Goal: Book appointment/travel/reservation

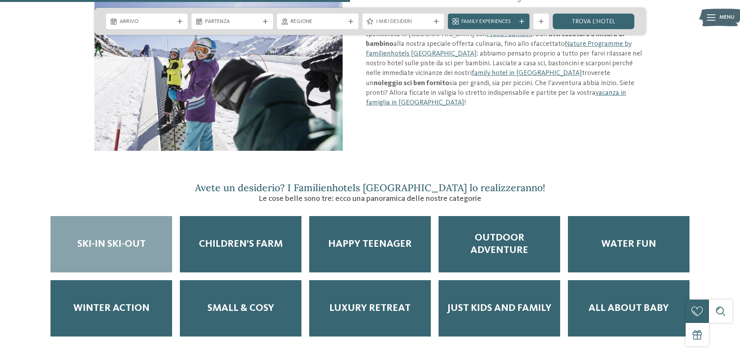
scroll to position [1009, 0]
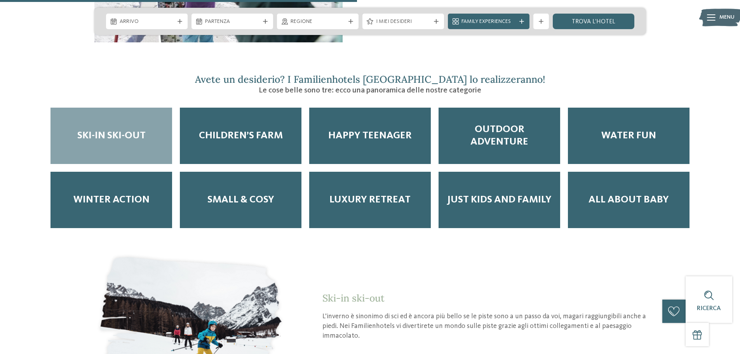
click at [125, 130] on span "Ski-in ski-out" at bounding box center [111, 136] width 68 height 12
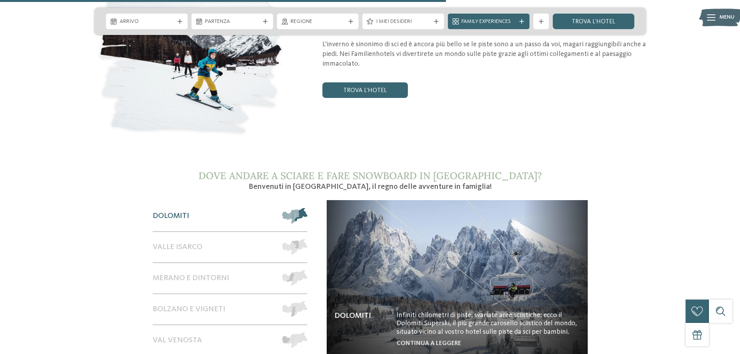
scroll to position [1242, 0]
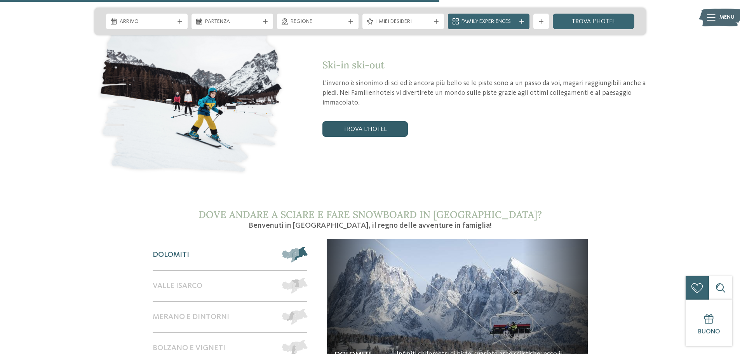
click at [384, 121] on link "trova l’hotel" at bounding box center [364, 129] width 85 height 16
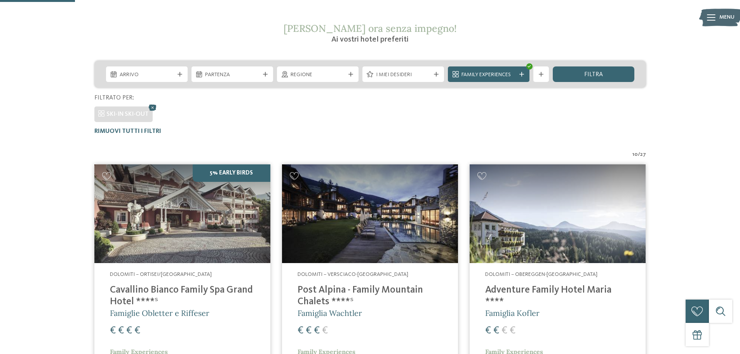
scroll to position [138, 0]
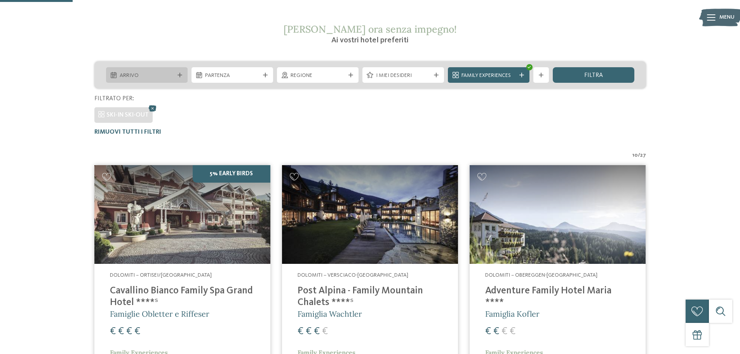
click at [176, 77] on div at bounding box center [180, 75] width 8 height 5
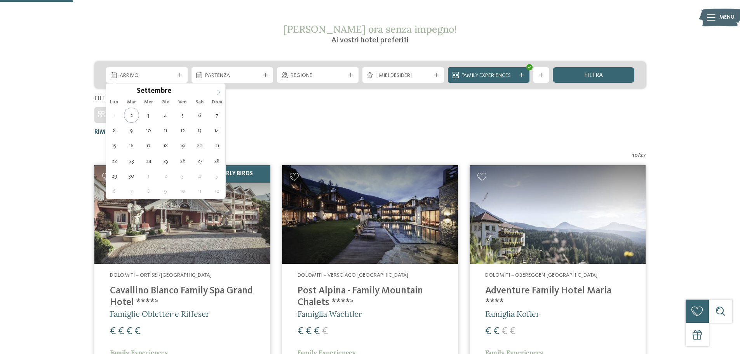
click at [216, 93] on icon at bounding box center [218, 92] width 5 height 5
type input "****"
click at [216, 93] on icon at bounding box center [218, 92] width 5 height 5
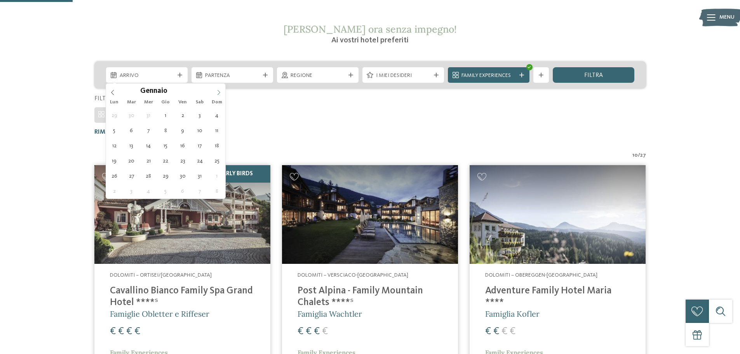
click at [216, 93] on icon at bounding box center [218, 92] width 5 height 5
type div "01.02.2026"
type input "****"
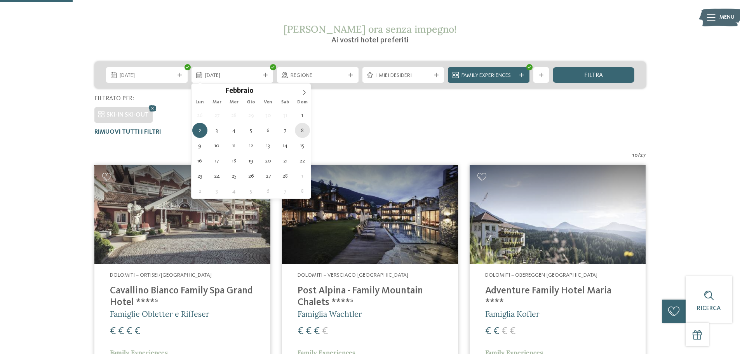
type div "08.02.2026"
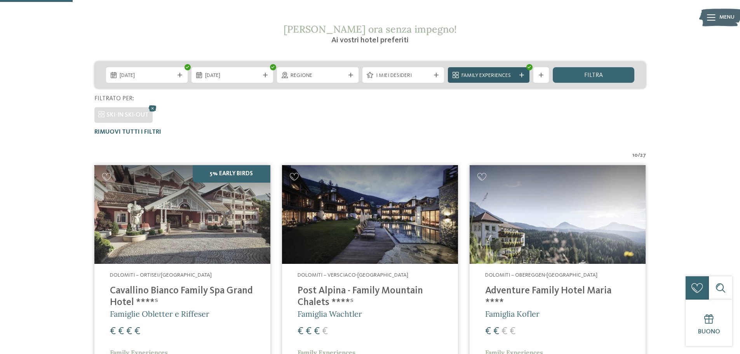
click at [500, 73] on span "Family Experiences" at bounding box center [488, 76] width 54 height 8
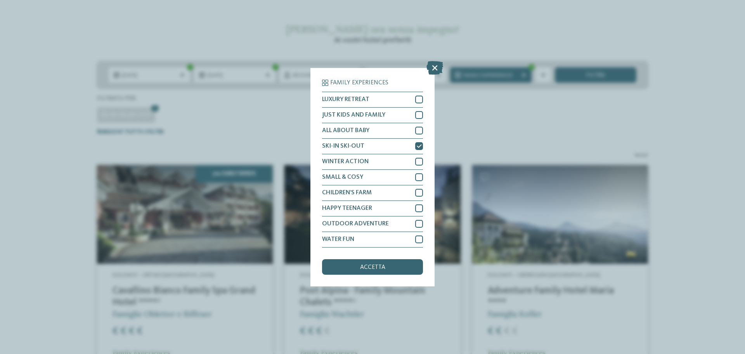
click at [739, 182] on div "Family Experiences LUXURY RETREAT JUST KIDS AND FAMILY" at bounding box center [372, 177] width 745 height 354
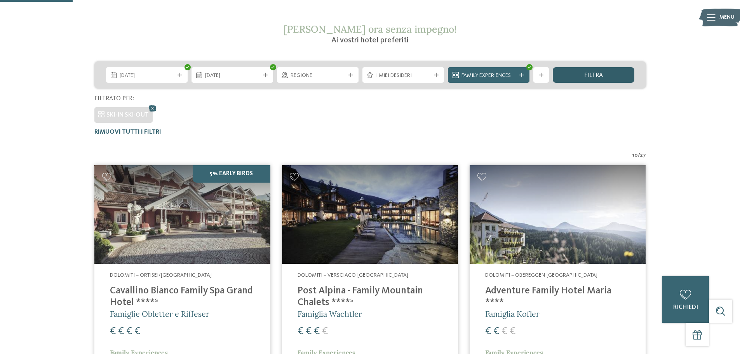
click at [587, 80] on div "filtra" at bounding box center [593, 75] width 82 height 16
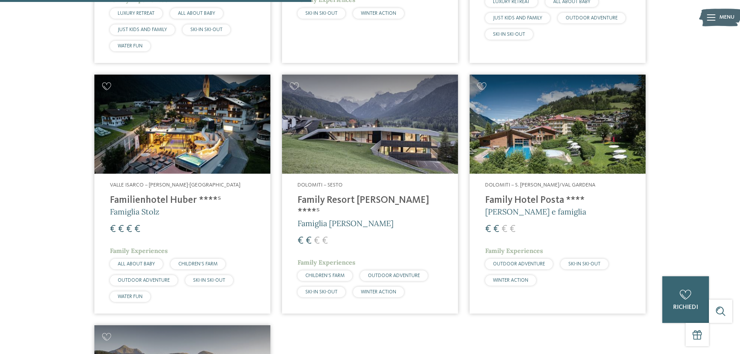
scroll to position [488, 0]
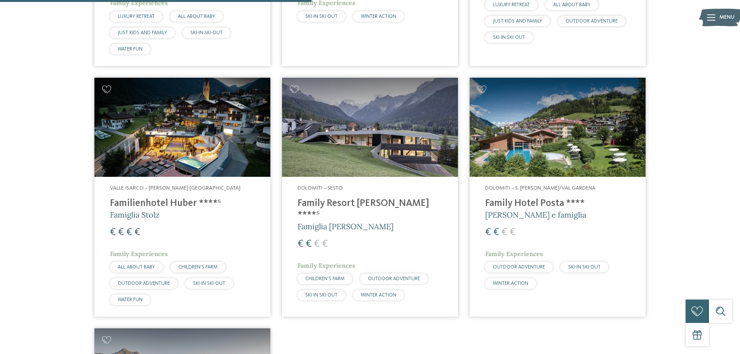
click at [538, 202] on h4 "Family Hotel Posta ****" at bounding box center [557, 204] width 145 height 12
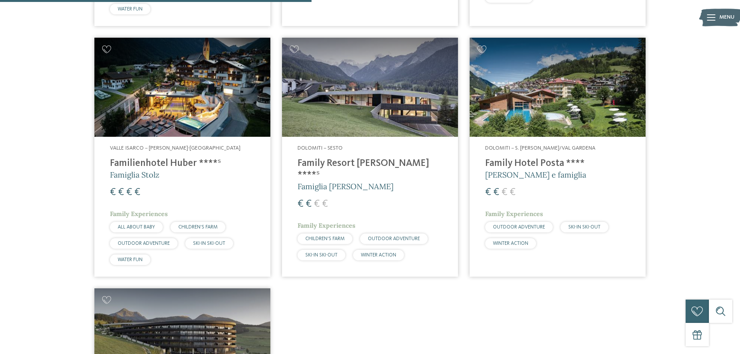
scroll to position [604, 0]
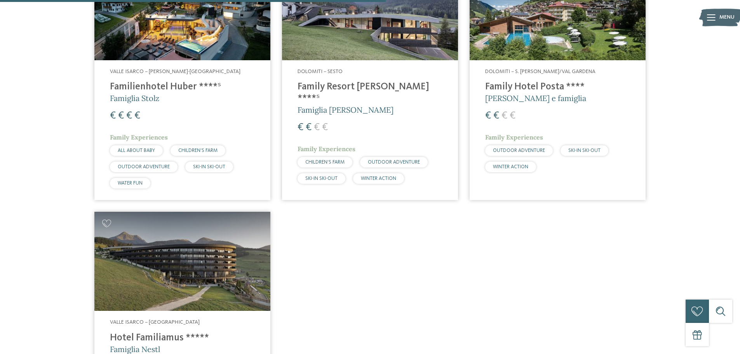
click at [346, 35] on img at bounding box center [370, 10] width 176 height 99
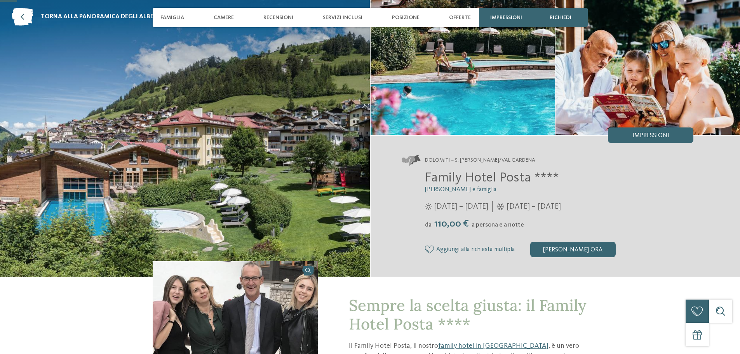
scroll to position [116, 0]
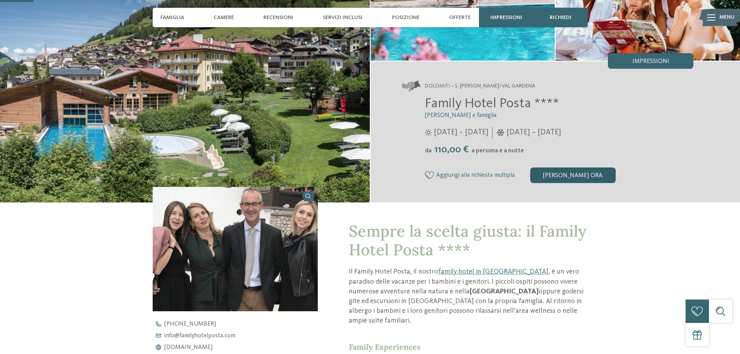
click at [573, 179] on div "[PERSON_NAME] ora" at bounding box center [572, 175] width 85 height 16
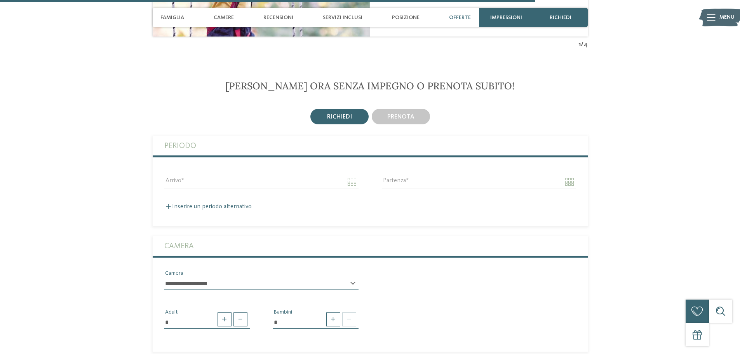
scroll to position [1864, 0]
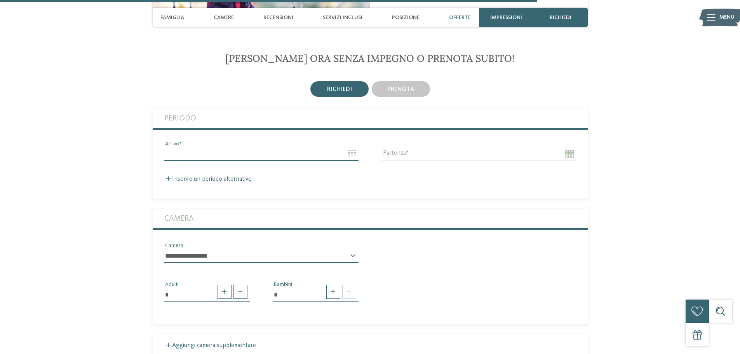
click at [349, 148] on input "Arrivo" at bounding box center [261, 154] width 194 height 13
click at [509, 269] on div "* Adulti * Bambini" at bounding box center [370, 288] width 435 height 39
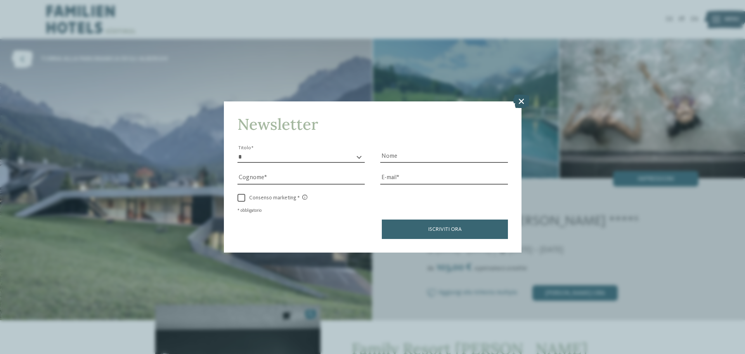
click at [518, 103] on icon at bounding box center [521, 101] width 17 height 14
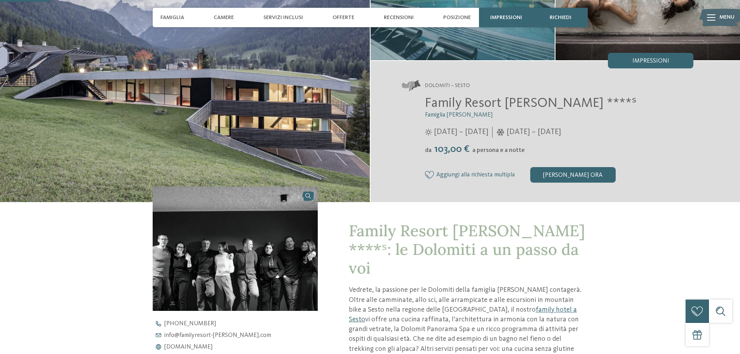
scroll to position [116, 0]
